Goal: Navigation & Orientation: Find specific page/section

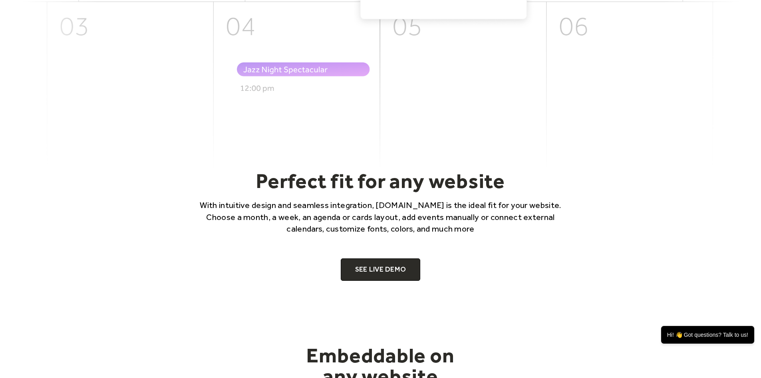
scroll to position [557, 0]
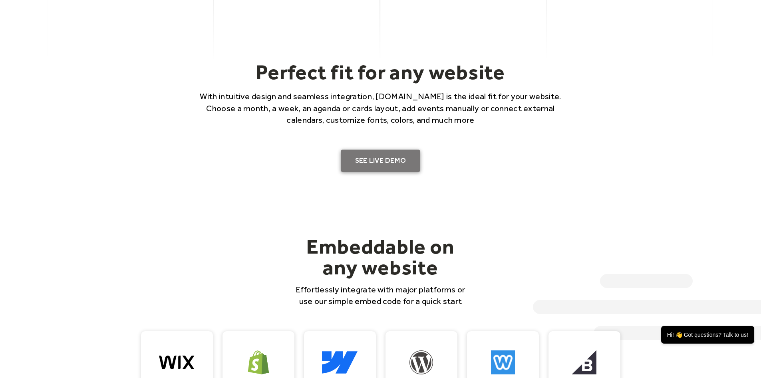
click at [379, 164] on link "SEE LIVE DEMO" at bounding box center [381, 160] width 80 height 22
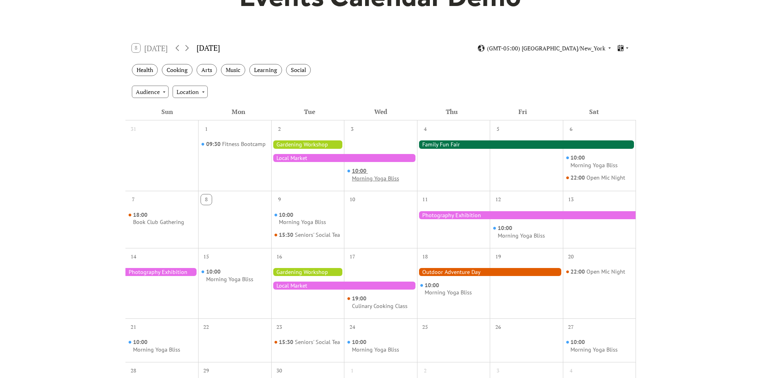
scroll to position [120, 0]
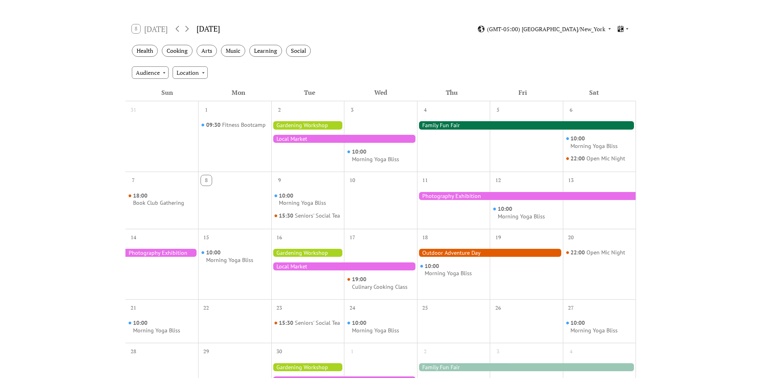
click at [300, 124] on div at bounding box center [307, 125] width 73 height 8
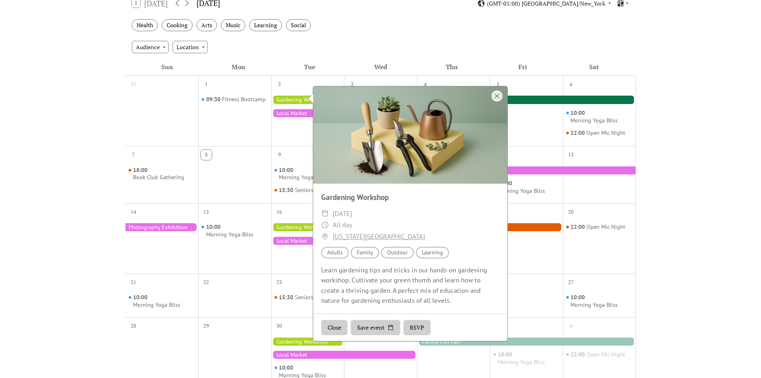
scroll to position [160, 0]
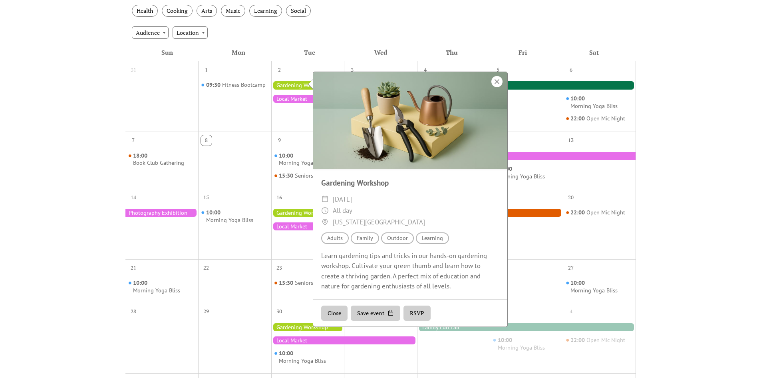
click at [499, 82] on div at bounding box center [497, 81] width 11 height 11
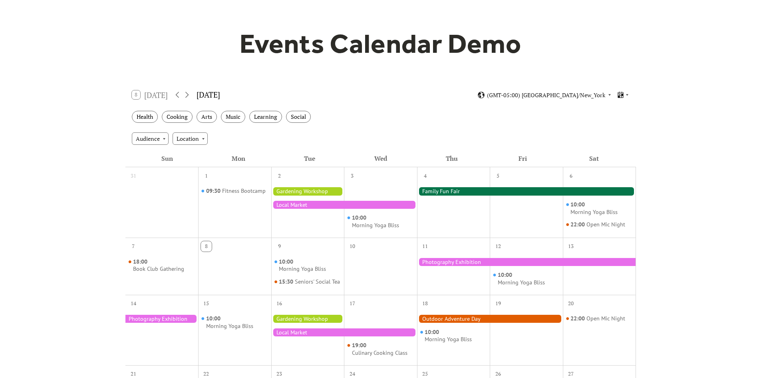
scroll to position [0, 0]
